Goal: Find specific page/section: Find specific page/section

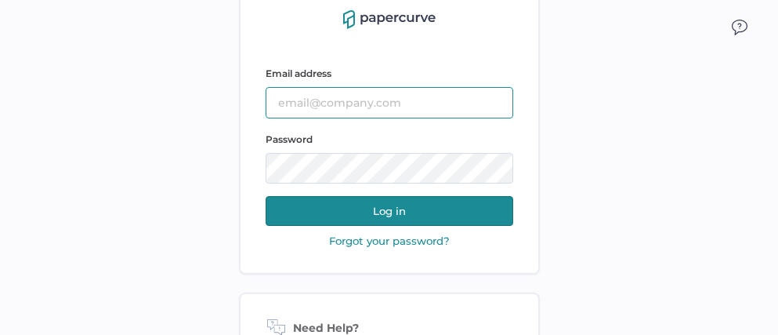
type input "jeffrey.kent@papercurve.com"
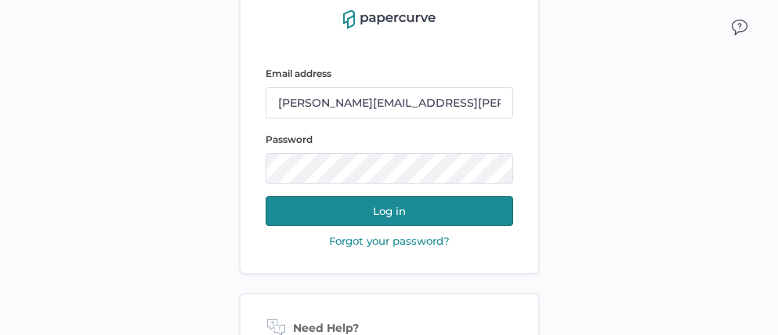
click at [387, 207] on button "Log in" at bounding box center [390, 211] width 248 height 30
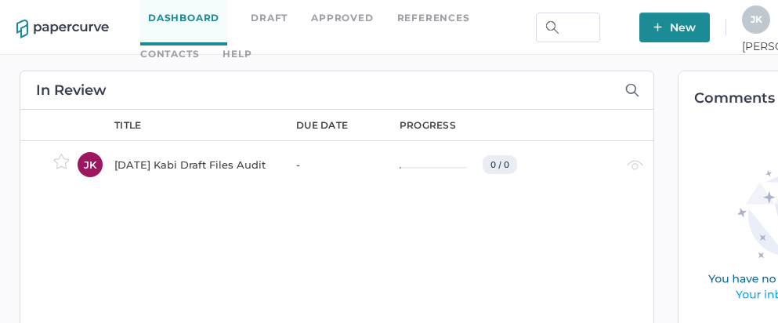
click at [199, 45] on link "Contacts" at bounding box center [169, 53] width 59 height 17
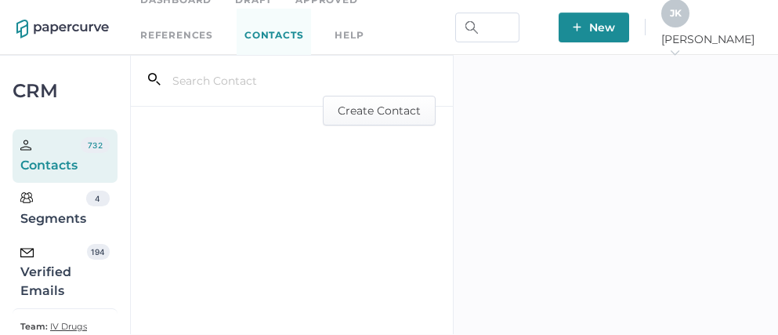
click at [54, 284] on div "Verified Emails" at bounding box center [53, 272] width 67 height 56
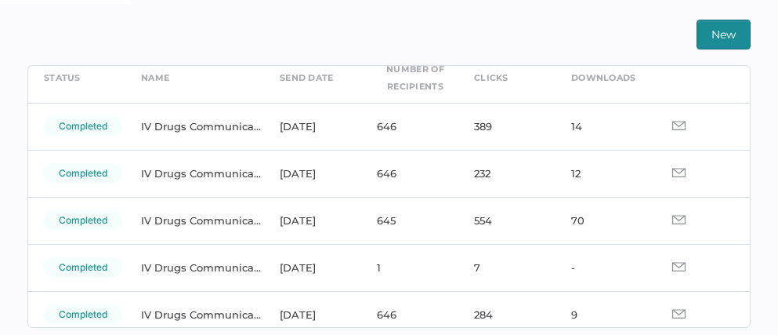
scroll to position [368, 0]
